Goal: Task Accomplishment & Management: Manage account settings

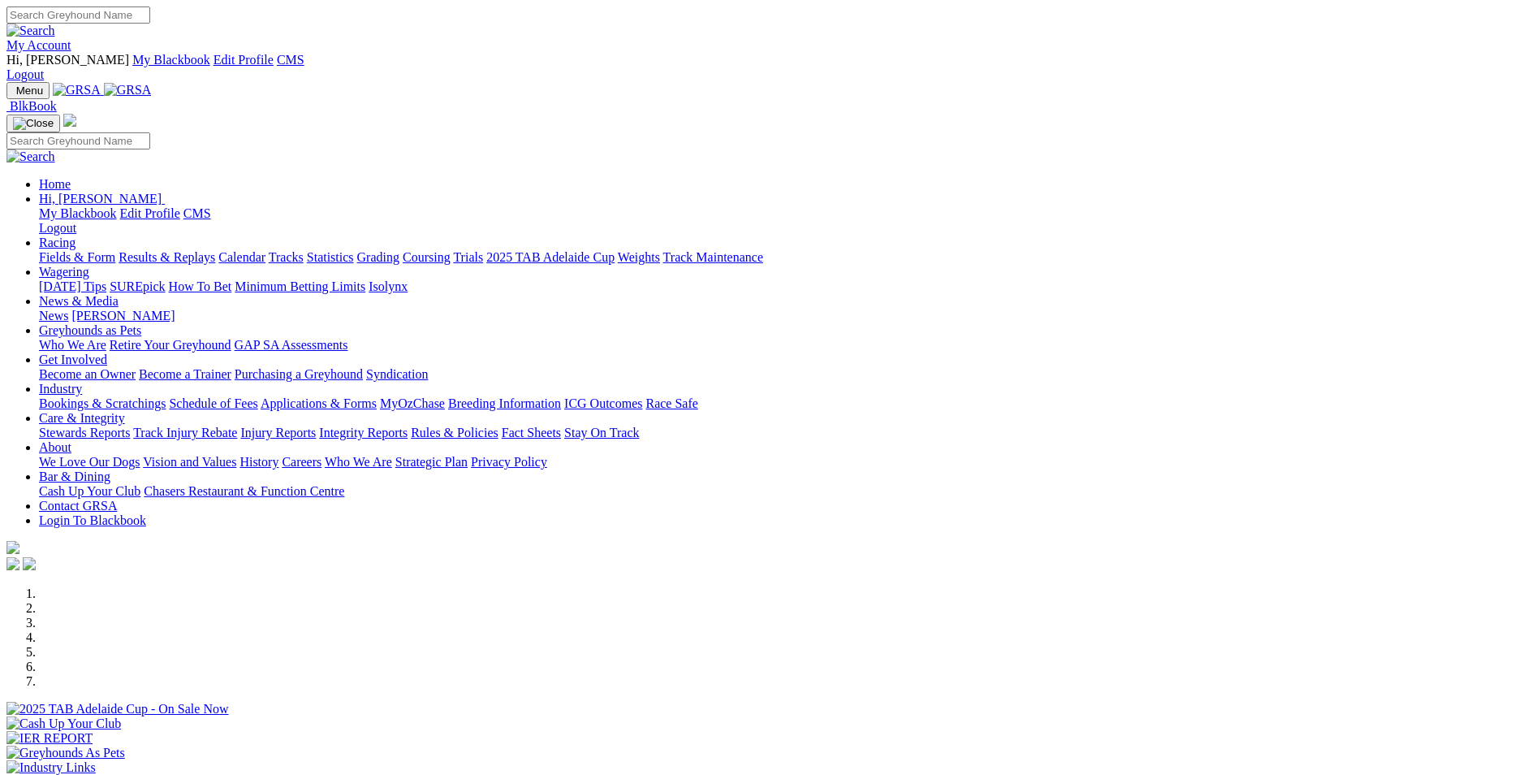
click at [152, 83] on img at bounding box center [128, 90] width 48 height 15
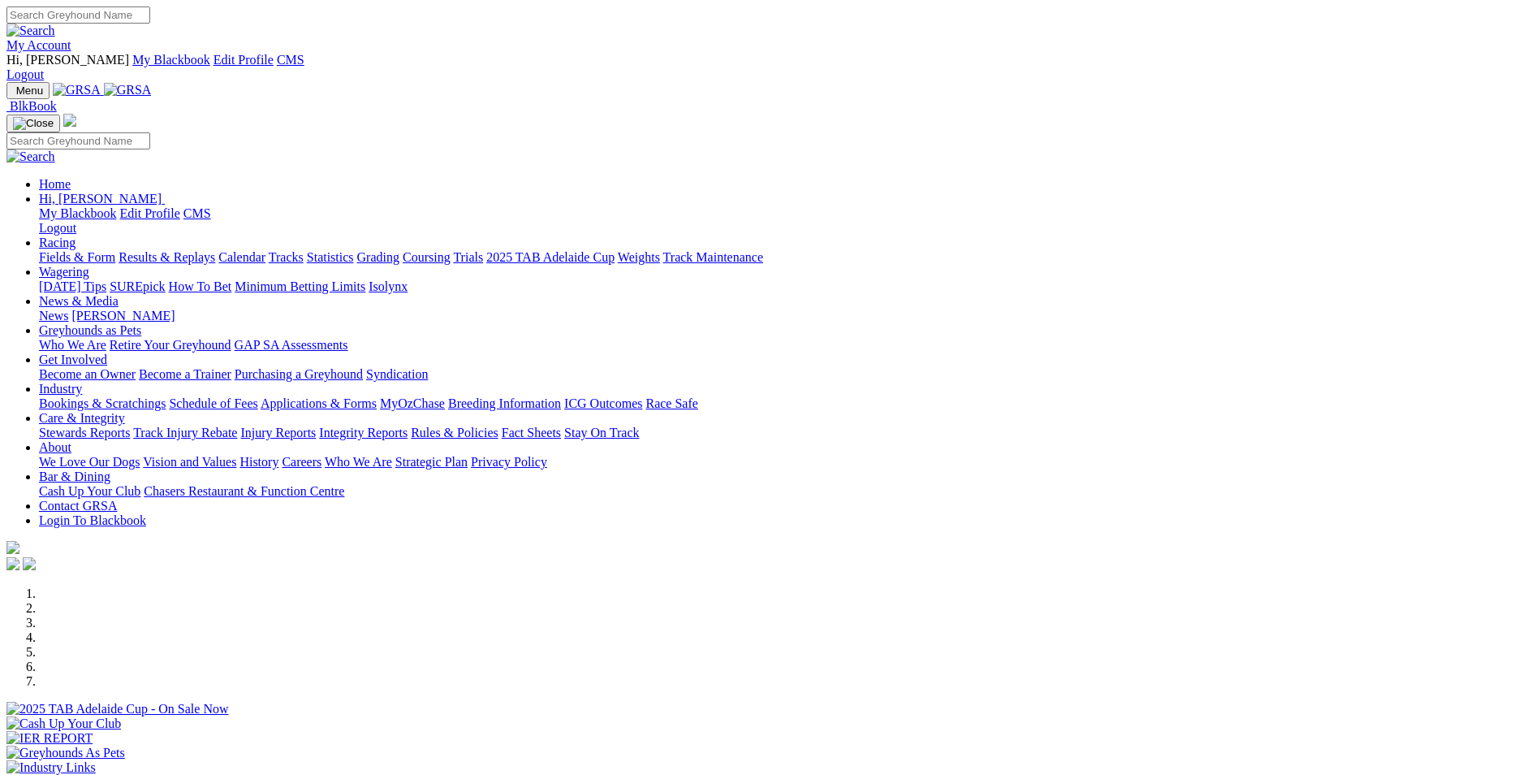
click at [71, 38] on link "My Account" at bounding box center [38, 45] width 65 height 14
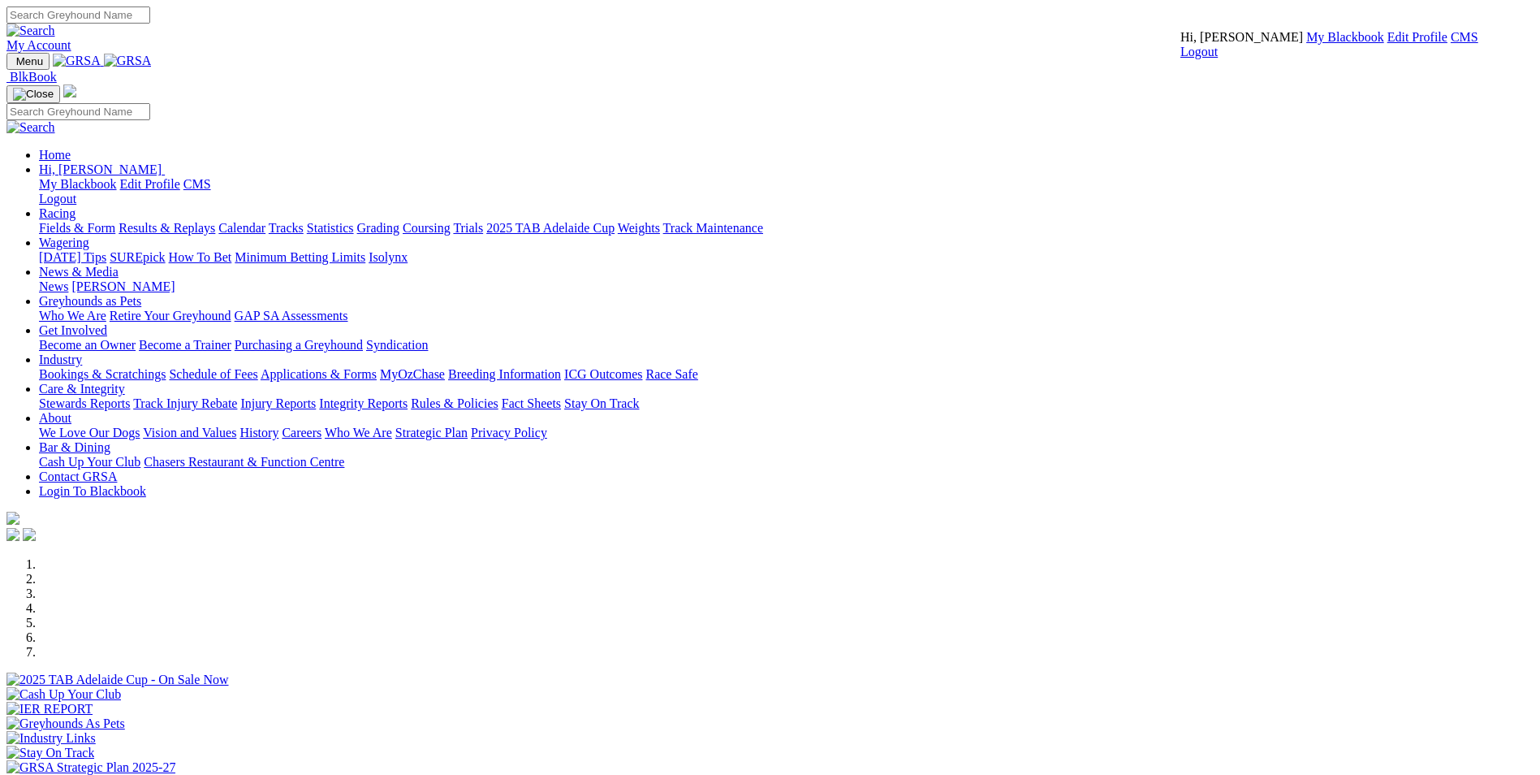
click at [1451, 44] on link "CMS" at bounding box center [1465, 37] width 28 height 14
